Goal: Task Accomplishment & Management: Complete application form

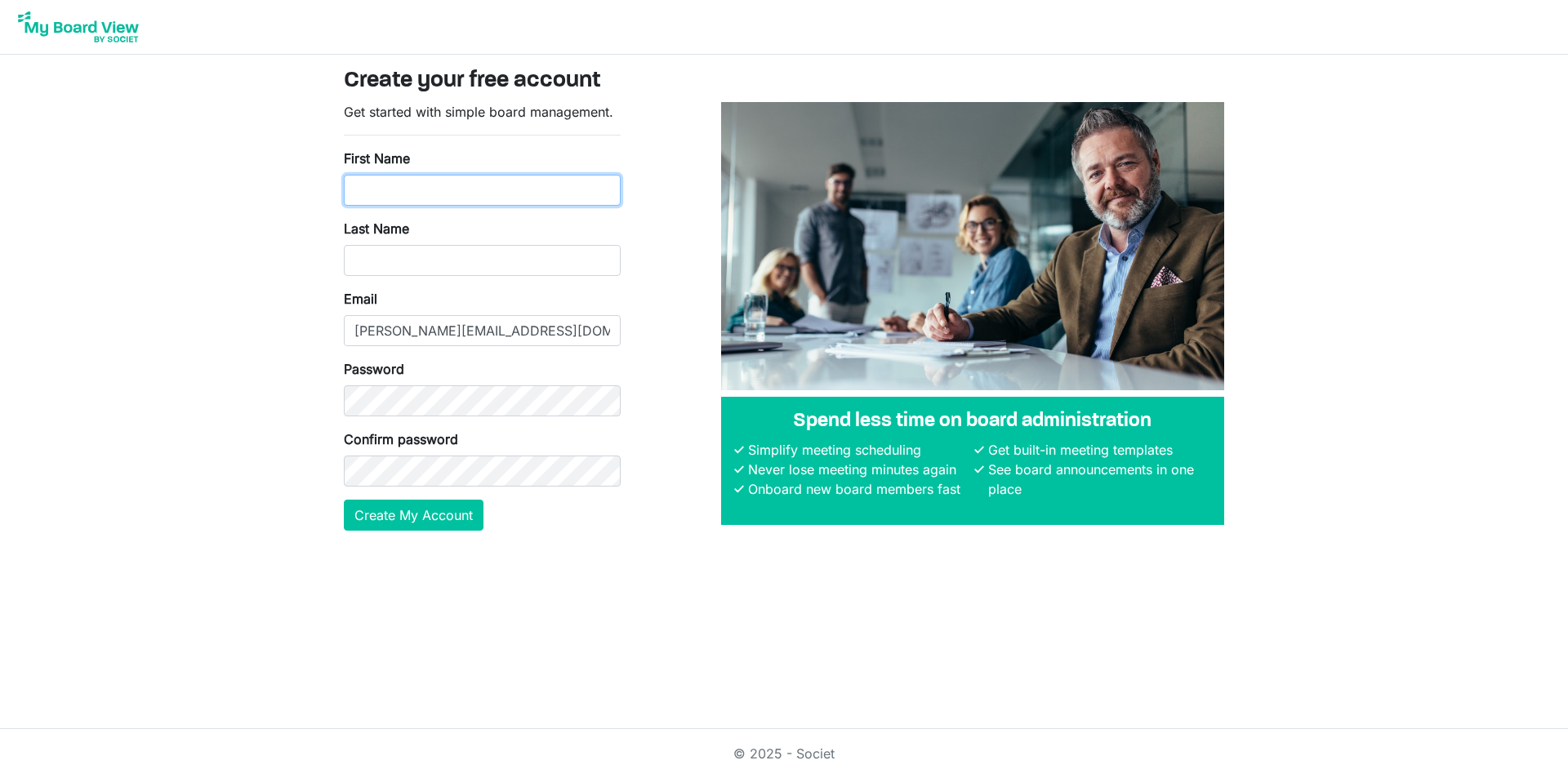
click at [467, 184] on input "First Name" at bounding box center [482, 191] width 277 height 31
type input "Darcee"
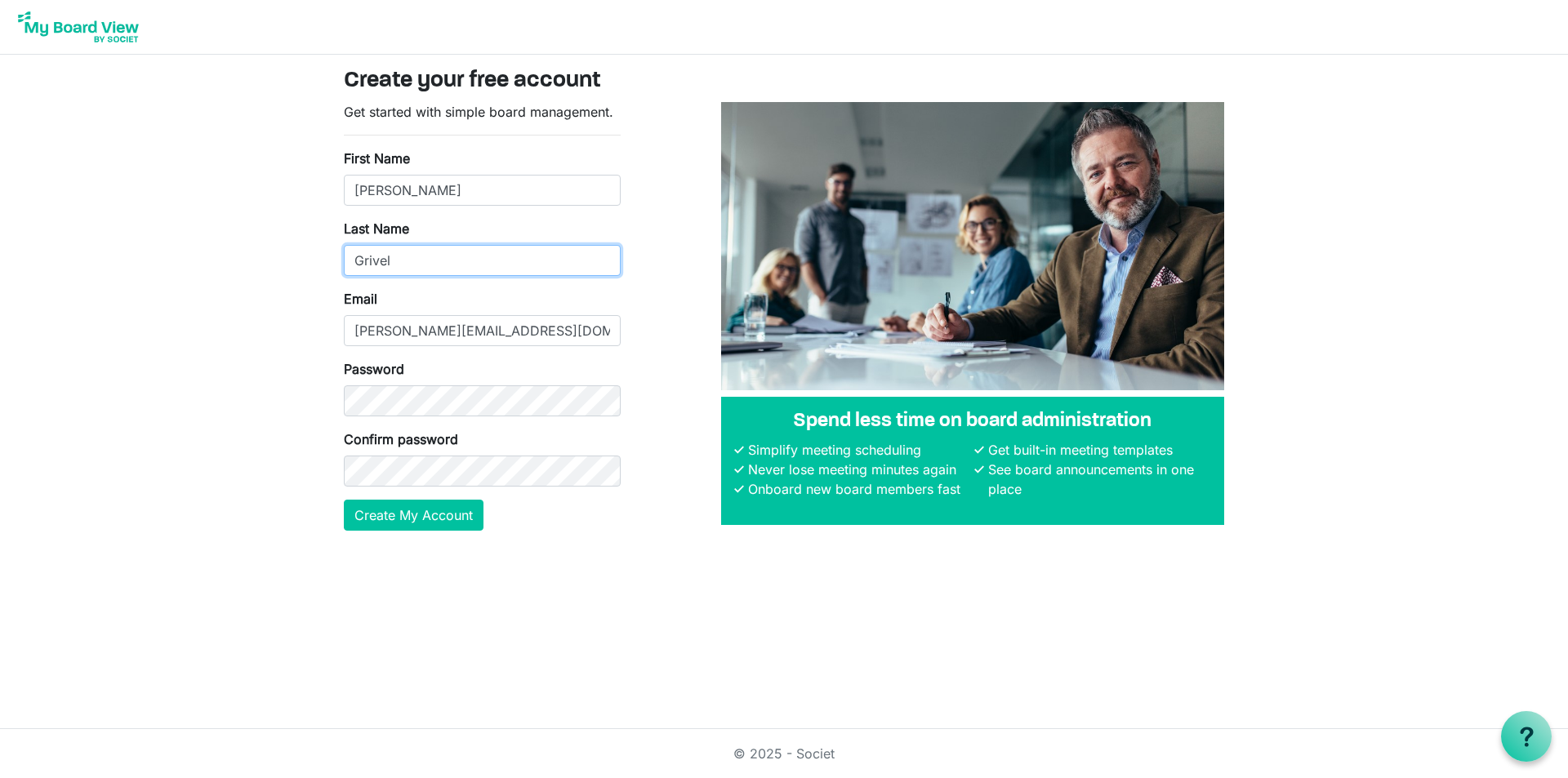
type input "Grivel"
click at [459, 518] on button "Create My Account" at bounding box center [413, 515] width 140 height 31
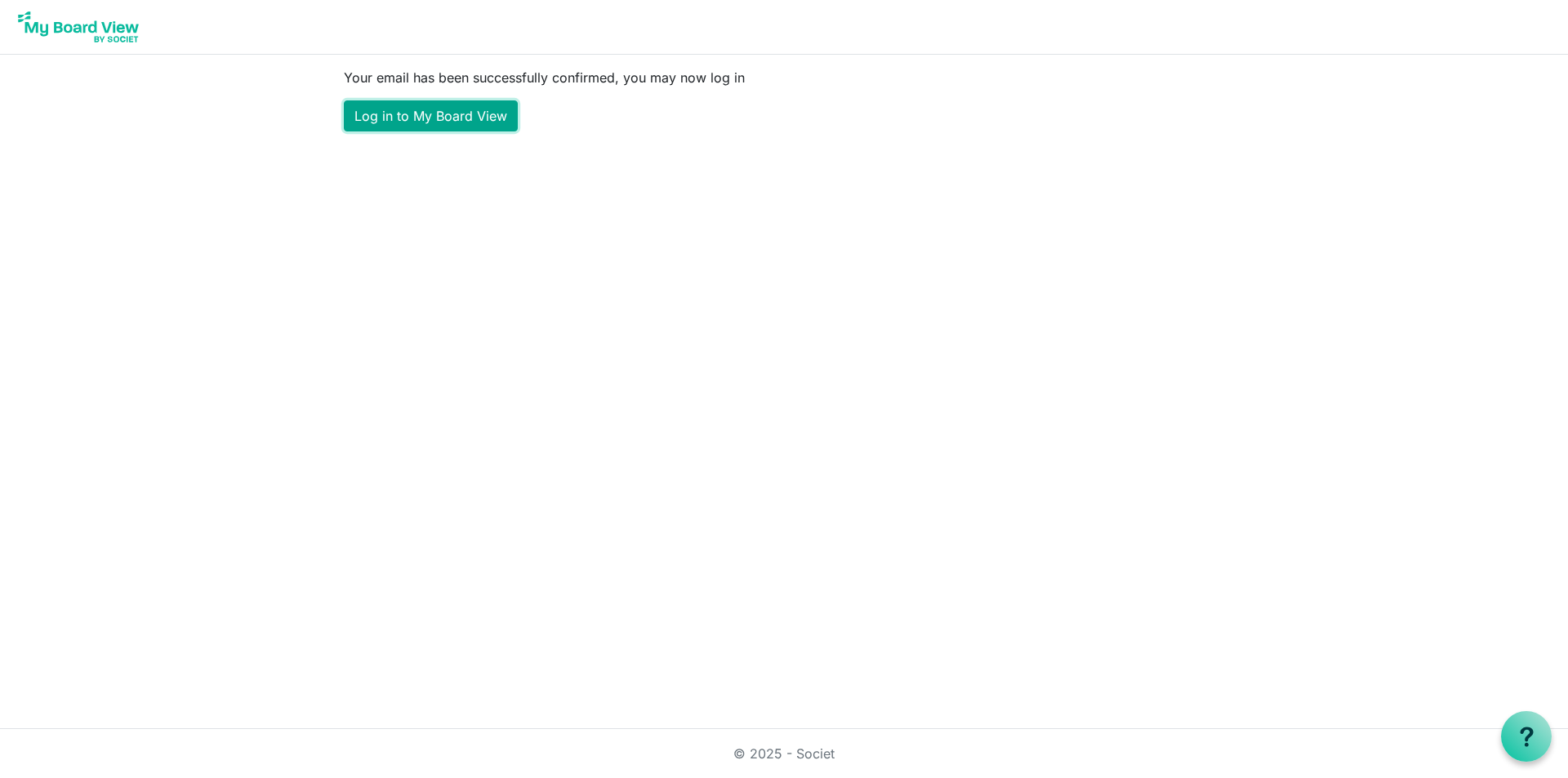
click at [458, 118] on link "Log in to My Board View" at bounding box center [431, 116] width 174 height 31
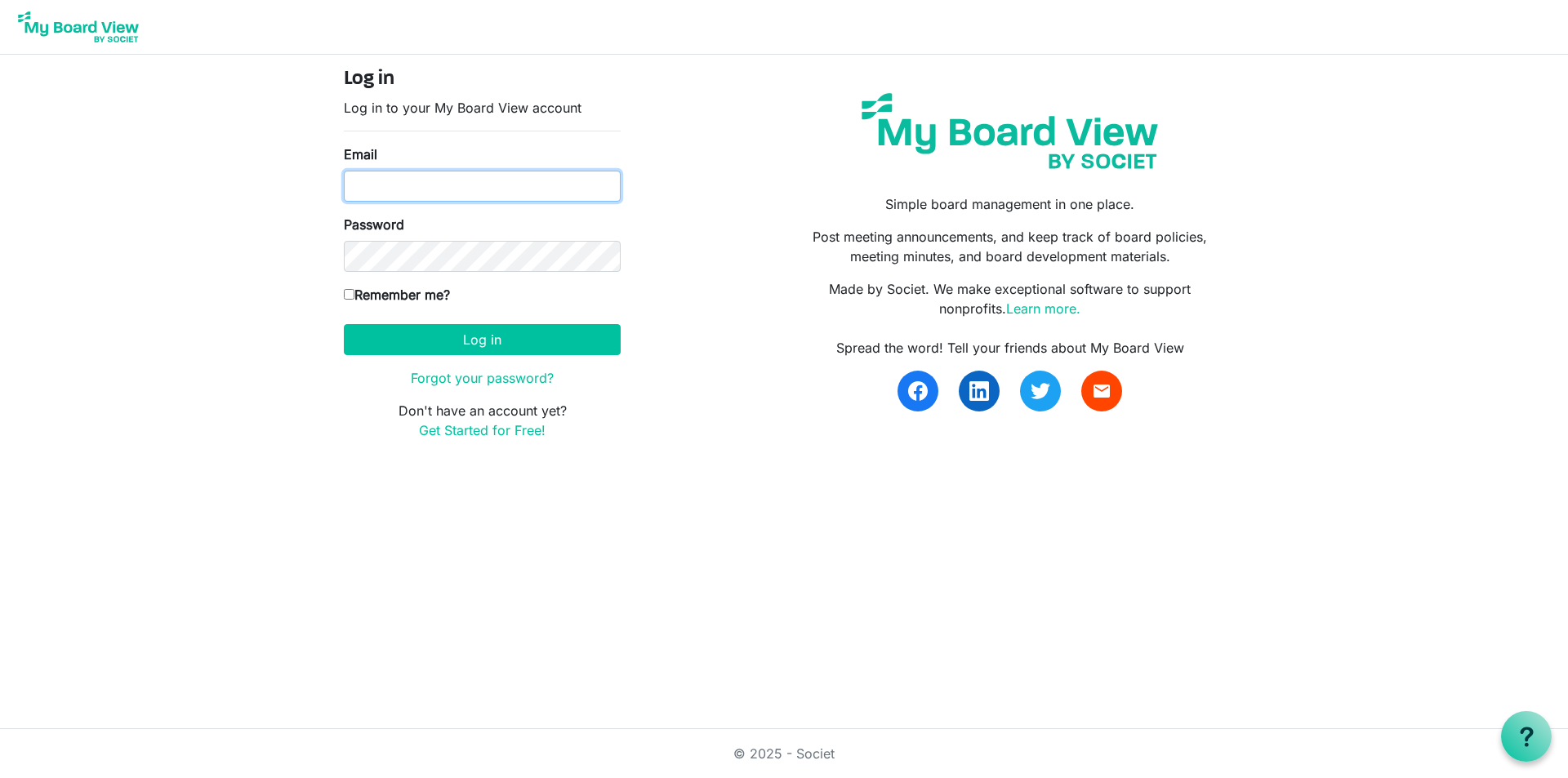
type input "darcee@lovekckids.org"
click at [346, 294] on input "Remember me?" at bounding box center [348, 294] width 11 height 11
checkbox input "true"
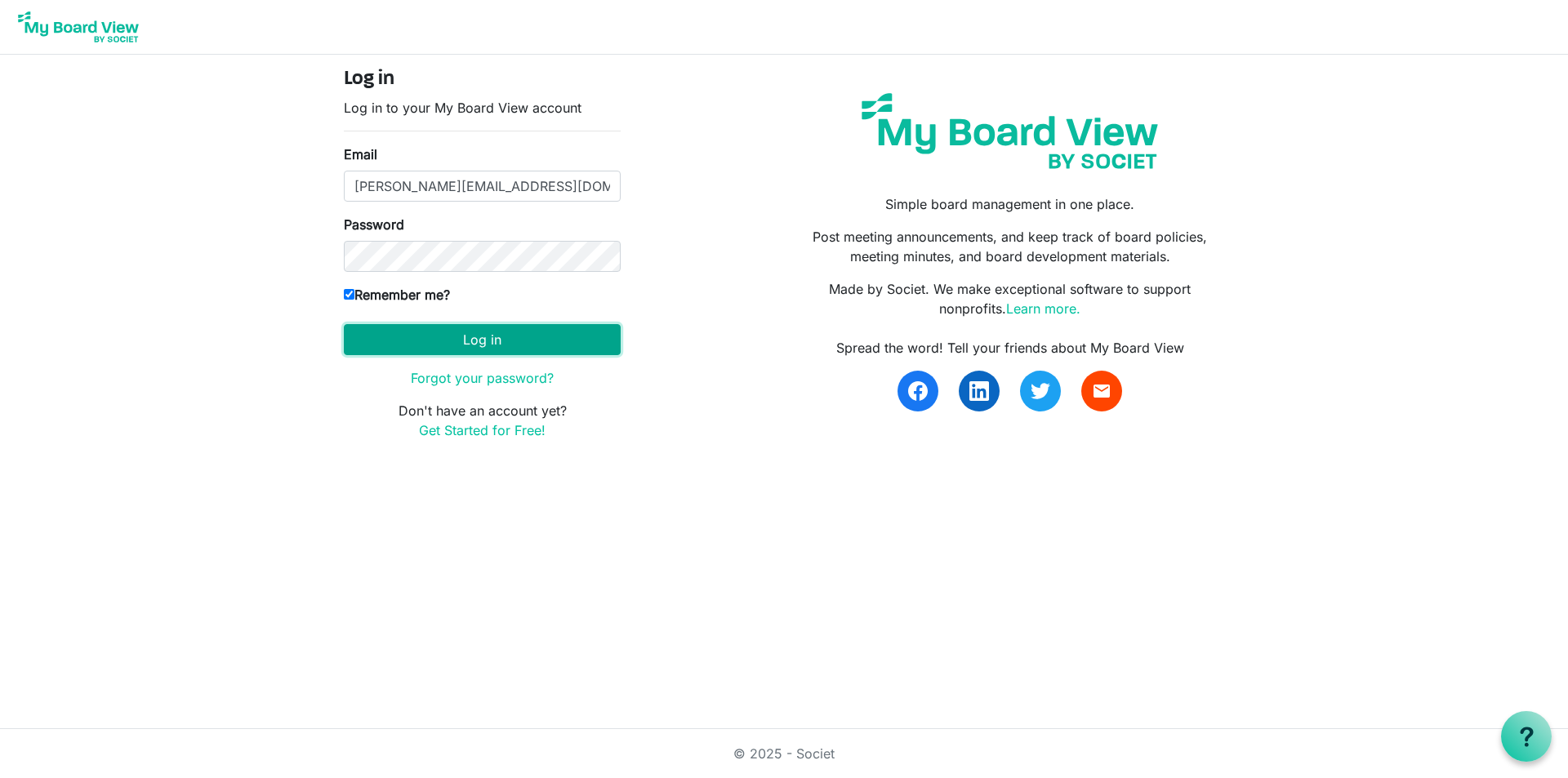
click at [404, 349] on button "Log in" at bounding box center [482, 340] width 277 height 31
